Goal: Information Seeking & Learning: Check status

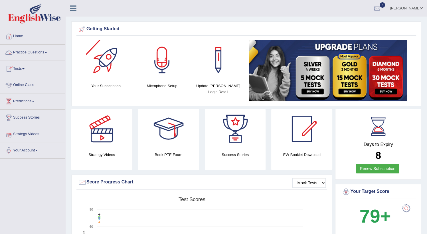
click at [42, 53] on link "Practice Questions" at bounding box center [32, 52] width 65 height 14
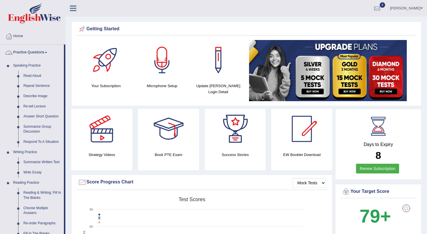
click at [37, 53] on link "Practice Questions" at bounding box center [32, 52] width 64 height 14
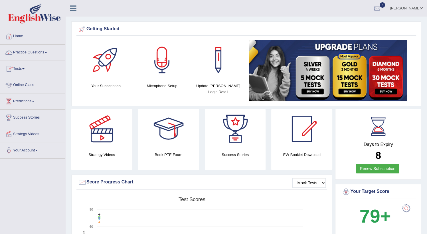
click at [23, 70] on link "Tests" at bounding box center [32, 68] width 65 height 14
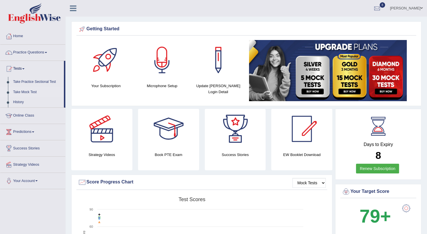
click at [30, 89] on link "Take Mock Test" at bounding box center [37, 92] width 53 height 10
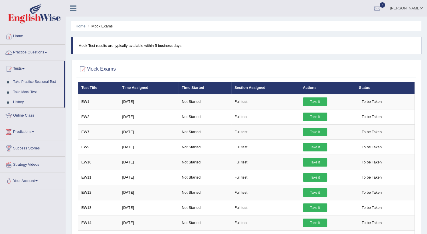
click at [19, 102] on link "History" at bounding box center [37, 102] width 53 height 10
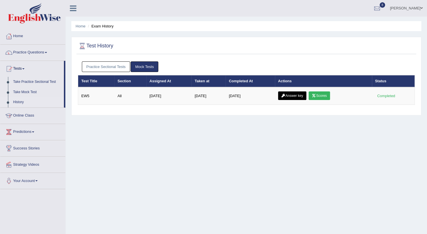
click at [150, 67] on link "Mock Tests" at bounding box center [145, 66] width 28 height 11
click at [113, 68] on link "Practice Sectional Tests" at bounding box center [106, 66] width 49 height 11
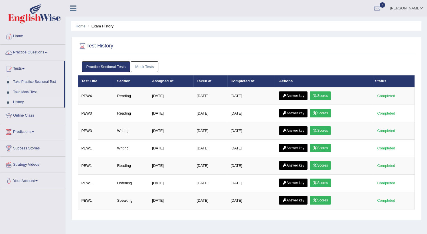
click at [140, 62] on link "Mock Tests" at bounding box center [145, 66] width 28 height 11
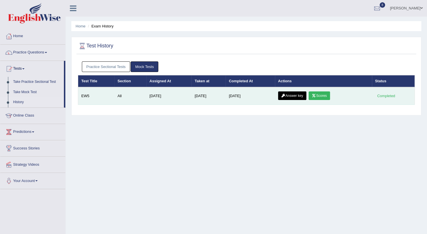
click at [299, 95] on link "Answer key" at bounding box center [292, 95] width 28 height 9
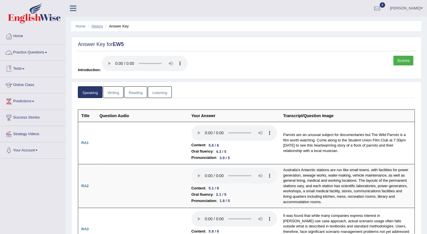
click at [98, 27] on link "History" at bounding box center [97, 26] width 11 height 4
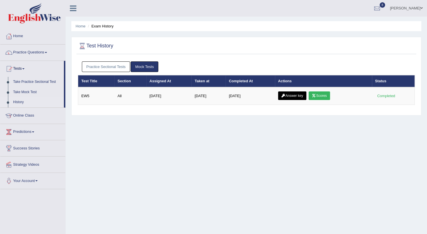
click at [139, 69] on link "Mock Tests" at bounding box center [145, 66] width 28 height 11
click at [104, 66] on link "Practice Sectional Tests" at bounding box center [106, 66] width 49 height 11
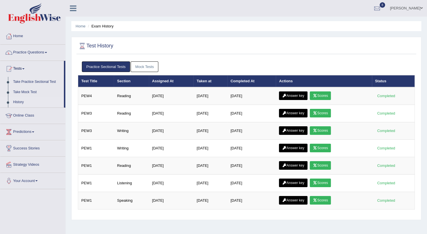
click at [145, 65] on link "Mock Tests" at bounding box center [145, 66] width 28 height 11
